Goal: Register for event/course

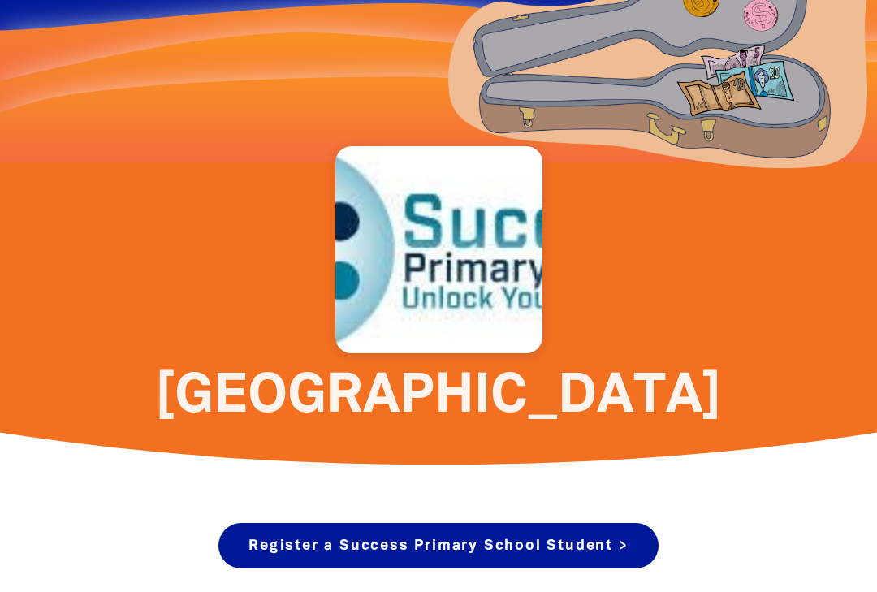
scroll to position [415, 0]
click at [438, 283] on div at bounding box center [438, 249] width 207 height 207
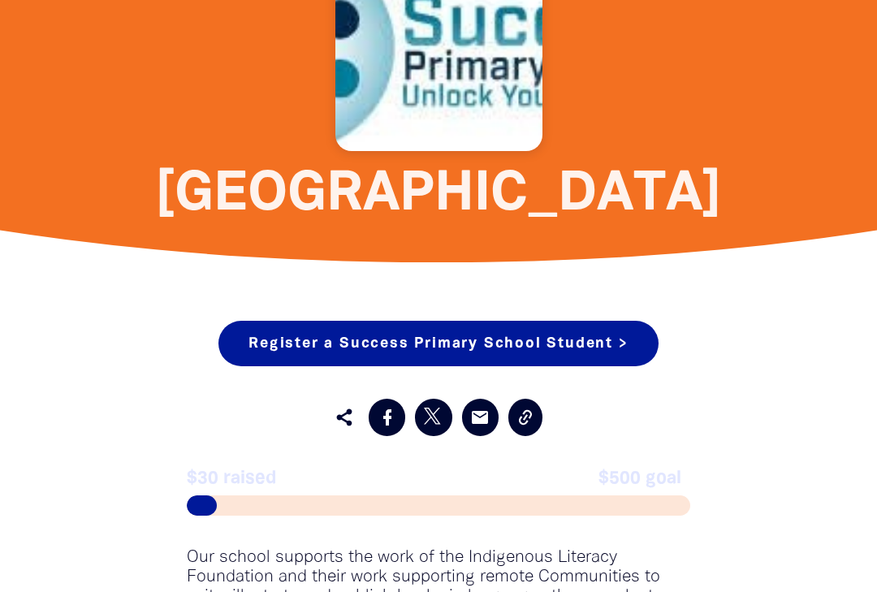
scroll to position [622, 0]
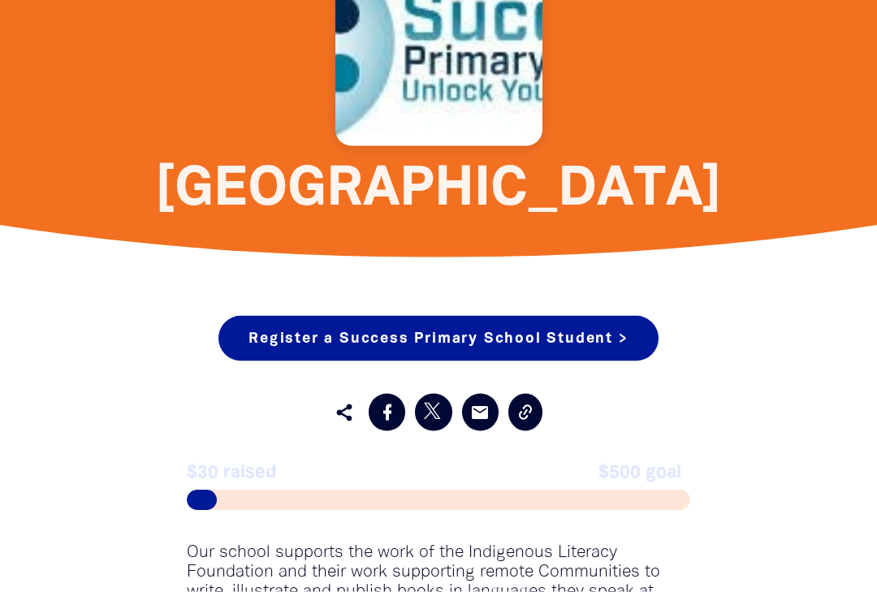
click at [599, 346] on link "Register a Success Primary School Student >" at bounding box center [437, 338] width 439 height 45
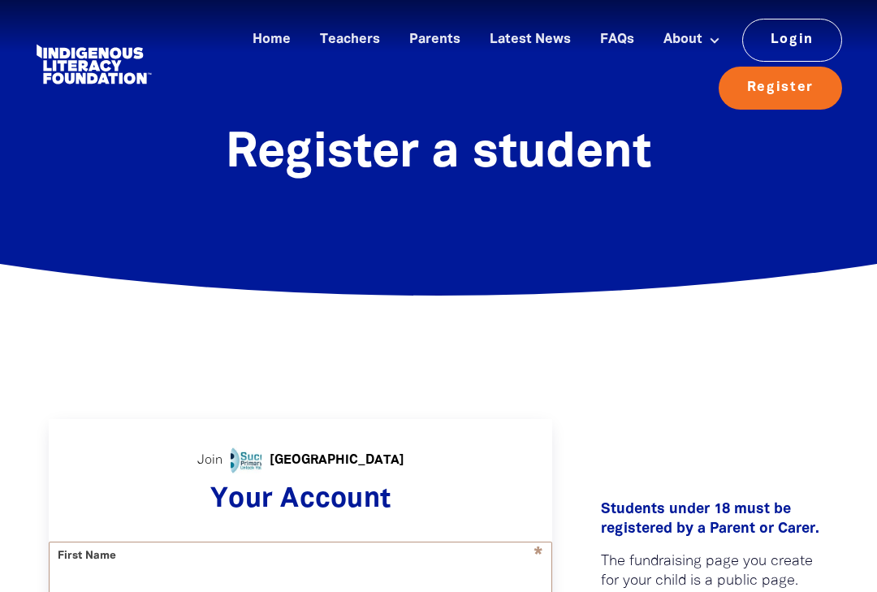
select select "AU"
